Goal: Information Seeking & Learning: Find specific page/section

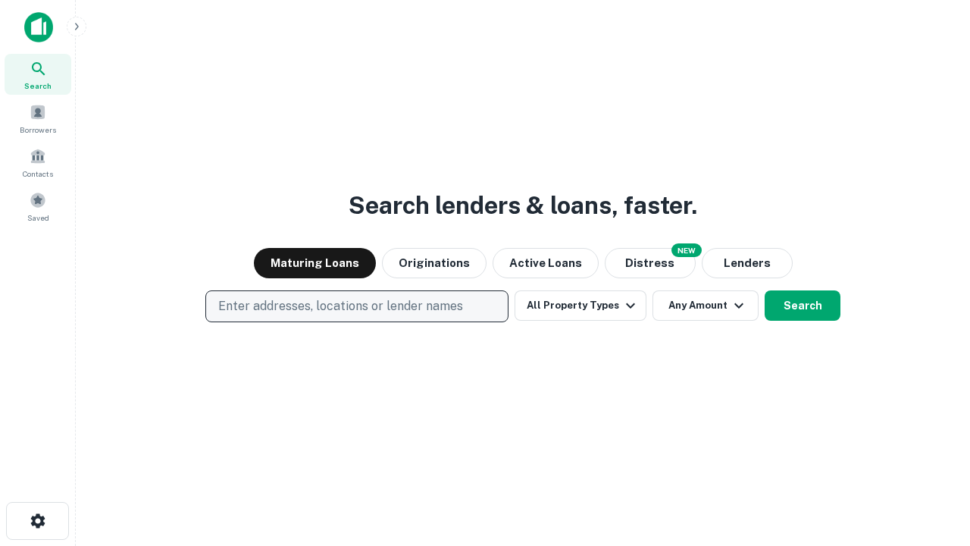
click at [356, 306] on p "Enter addresses, locations or lender names" at bounding box center [340, 306] width 245 height 18
type input "**********"
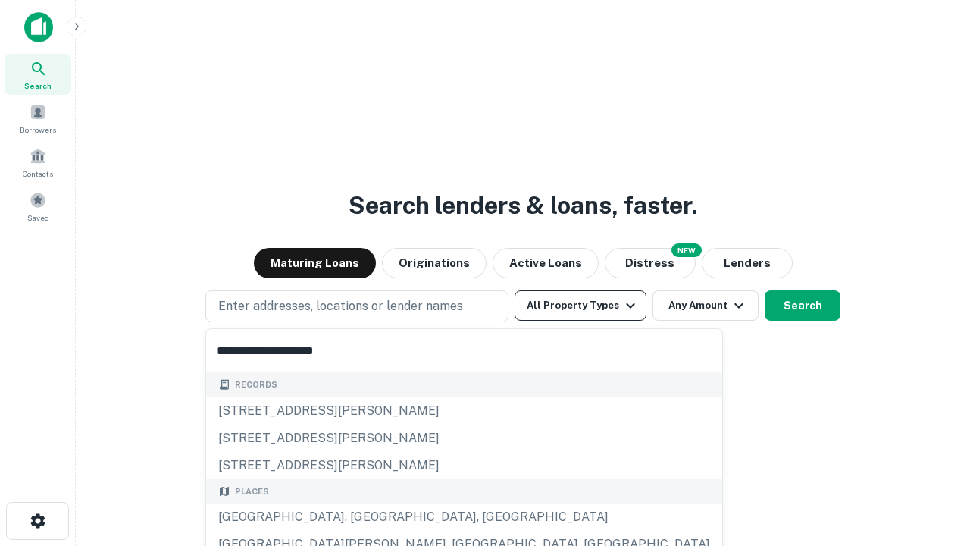
click at [362, 517] on div "[GEOGRAPHIC_DATA], [GEOGRAPHIC_DATA], [GEOGRAPHIC_DATA]" at bounding box center [464, 516] width 516 height 27
click at [580, 305] on button "All Property Types" at bounding box center [581, 305] width 132 height 30
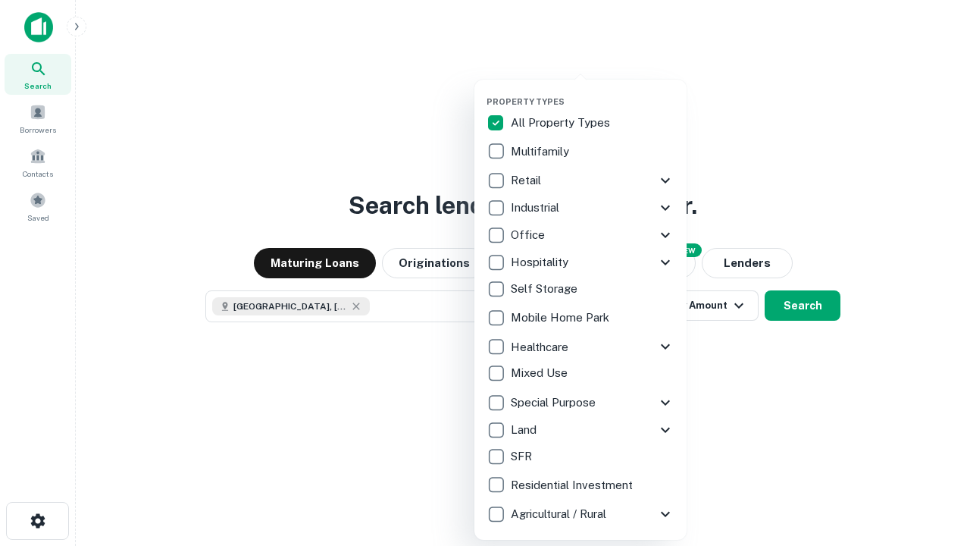
click at [593, 92] on button "button" at bounding box center [592, 92] width 212 height 1
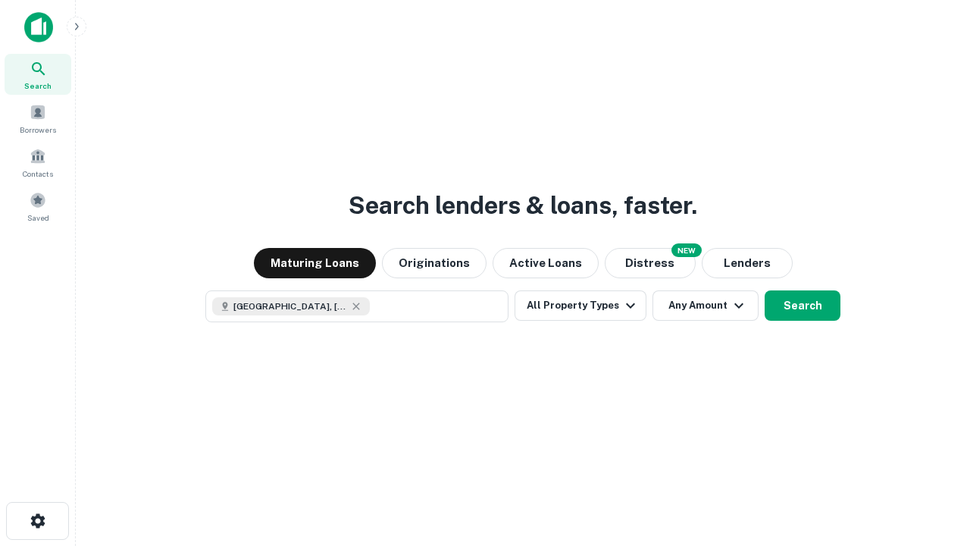
scroll to position [24, 0]
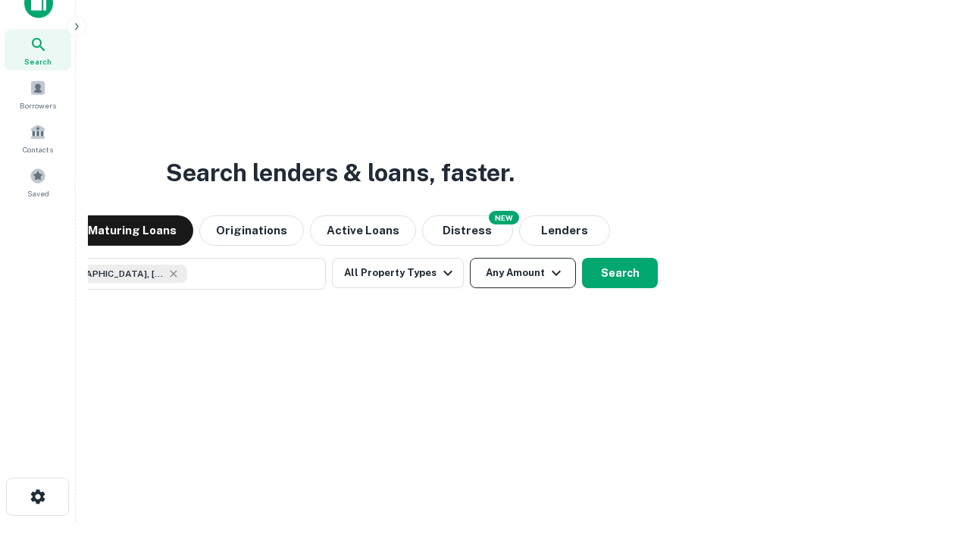
click at [470, 258] on button "Any Amount" at bounding box center [523, 273] width 106 height 30
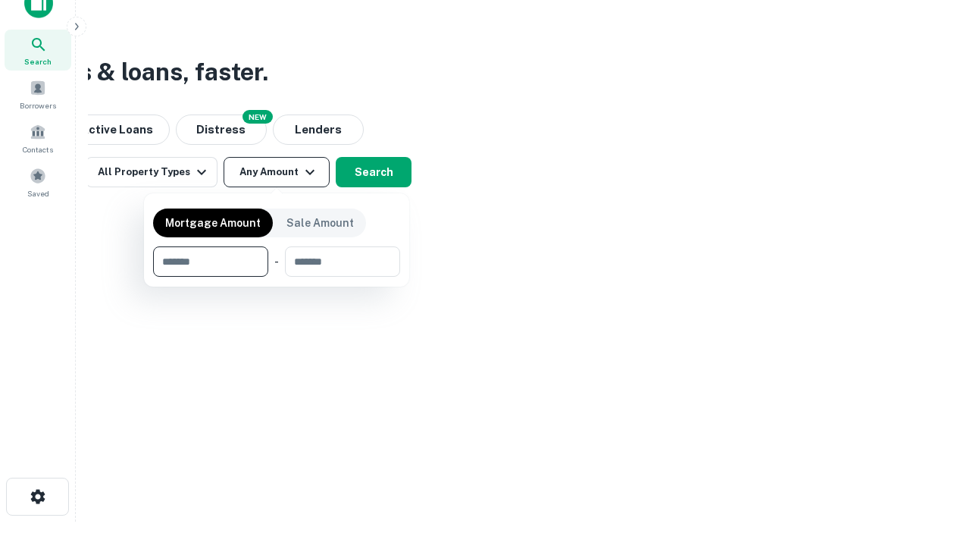
type input "*******"
click at [277, 277] on button "button" at bounding box center [276, 277] width 247 height 1
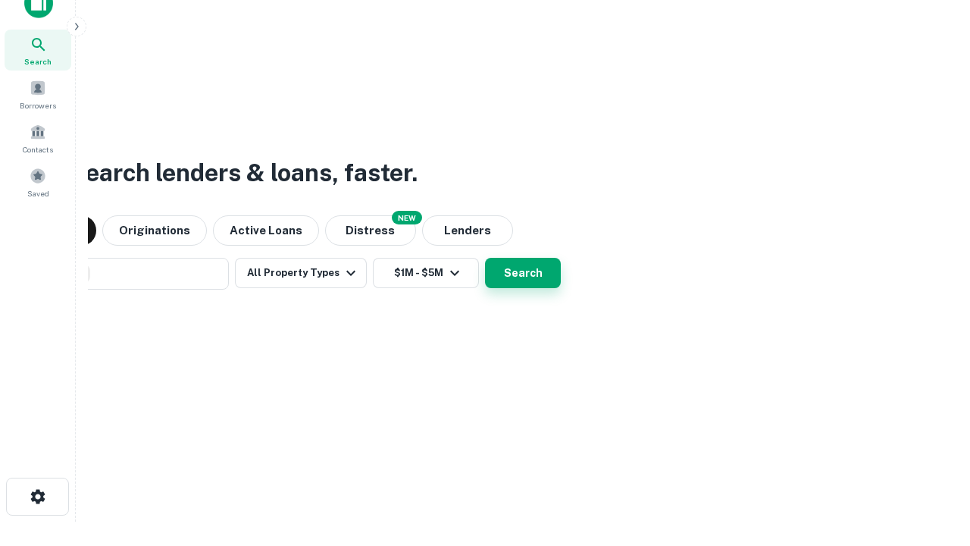
click at [485, 258] on button "Search" at bounding box center [523, 273] width 76 height 30
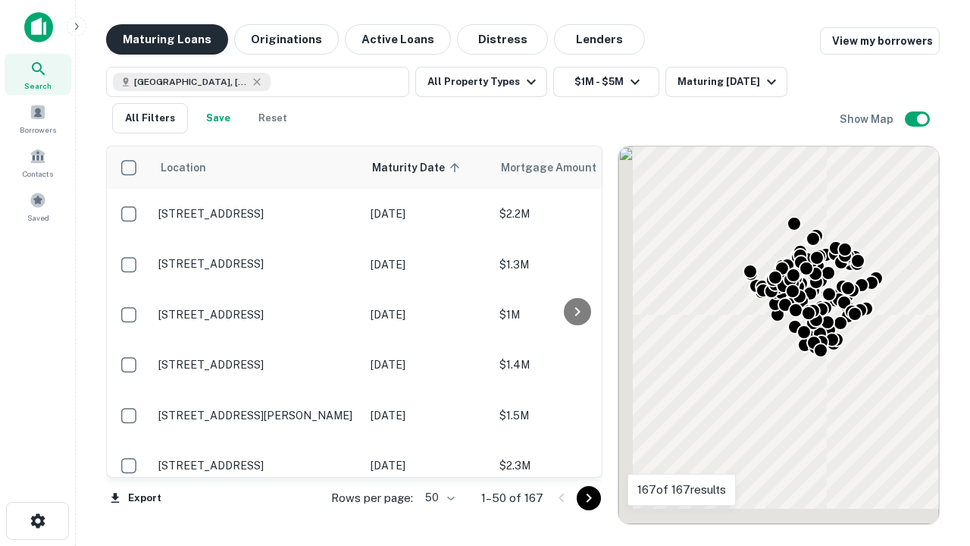
click at [167, 39] on button "Maturing Loans" at bounding box center [167, 39] width 122 height 30
